Goal: Information Seeking & Learning: Check status

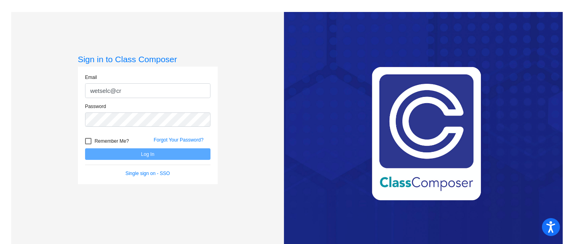
type input "[EMAIL_ADDRESS][DOMAIN_NAME]"
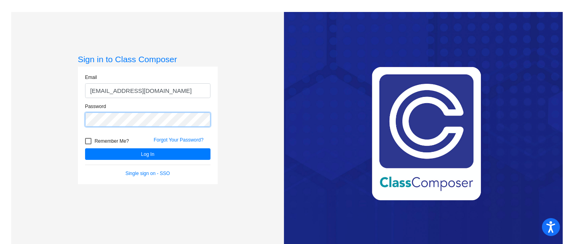
click at [85, 149] on button "Log In" at bounding box center [147, 155] width 125 height 12
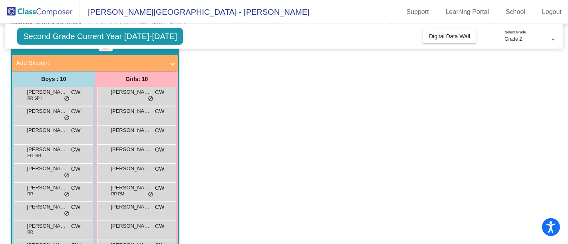
scroll to position [60, 0]
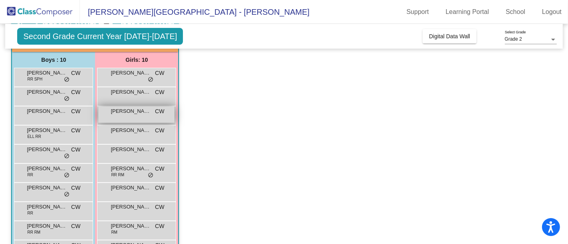
click at [132, 108] on span "[PERSON_NAME]" at bounding box center [131, 111] width 40 height 8
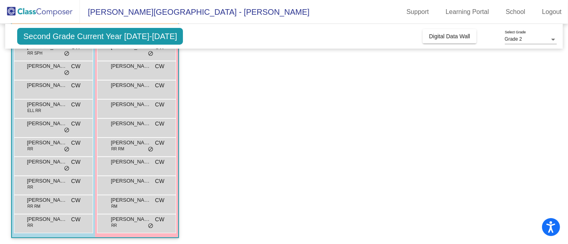
scroll to position [87, 0]
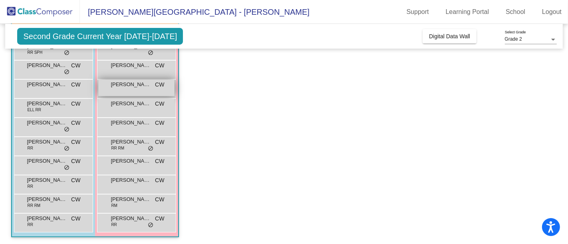
click at [122, 92] on div "[PERSON_NAME] CW lock do_not_disturb_alt" at bounding box center [136, 88] width 76 height 16
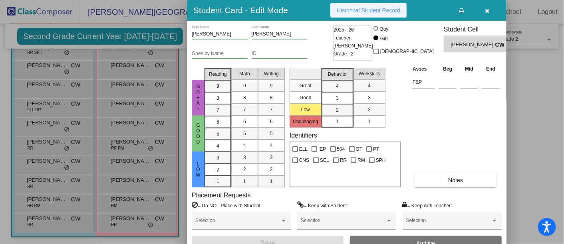
click at [369, 13] on button "Historical Student Record" at bounding box center [368, 10] width 76 height 14
click at [489, 10] on icon "button" at bounding box center [487, 11] width 4 height 6
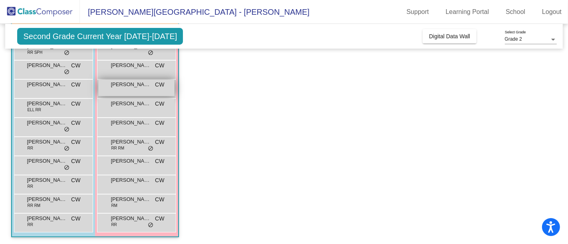
click at [128, 92] on div "[PERSON_NAME] CW lock do_not_disturb_alt" at bounding box center [136, 88] width 76 height 16
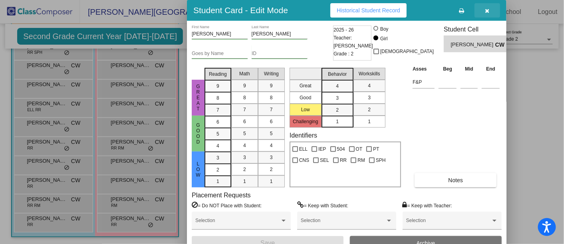
click at [489, 14] on button "button" at bounding box center [487, 10] width 26 height 14
